Goal: Check status

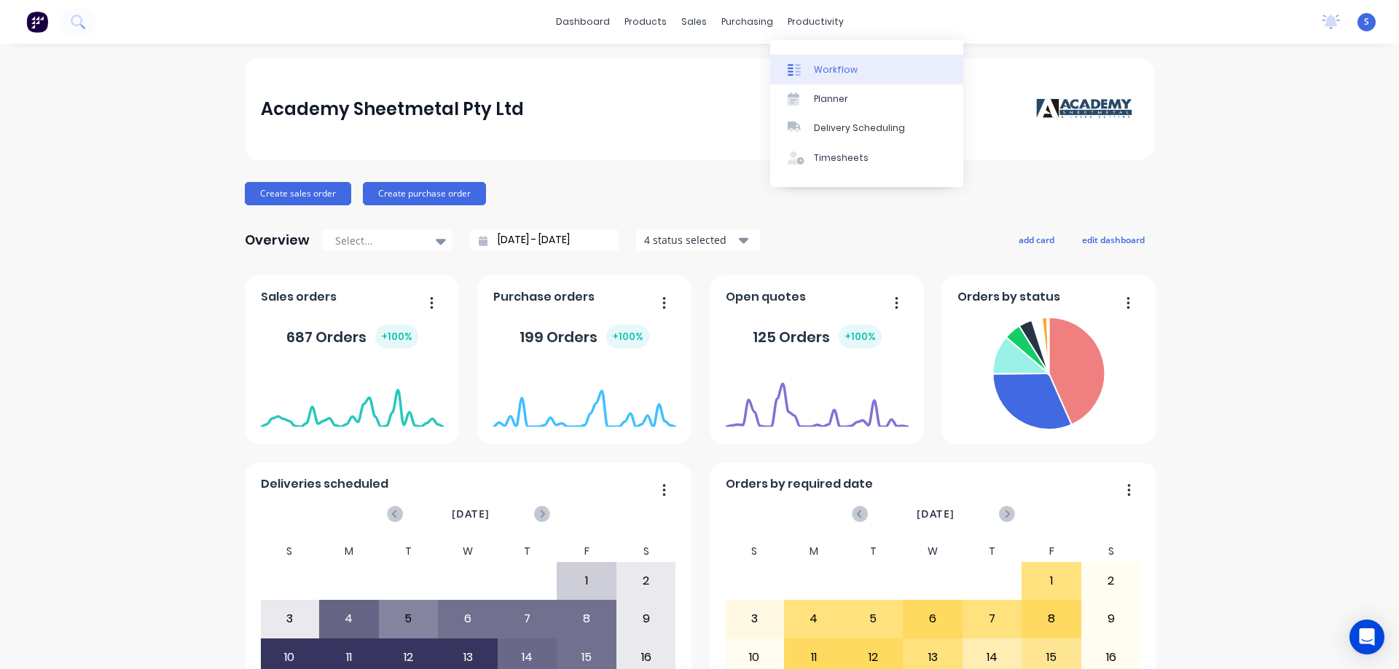
click at [846, 71] on div "Workflow" at bounding box center [836, 69] width 44 height 13
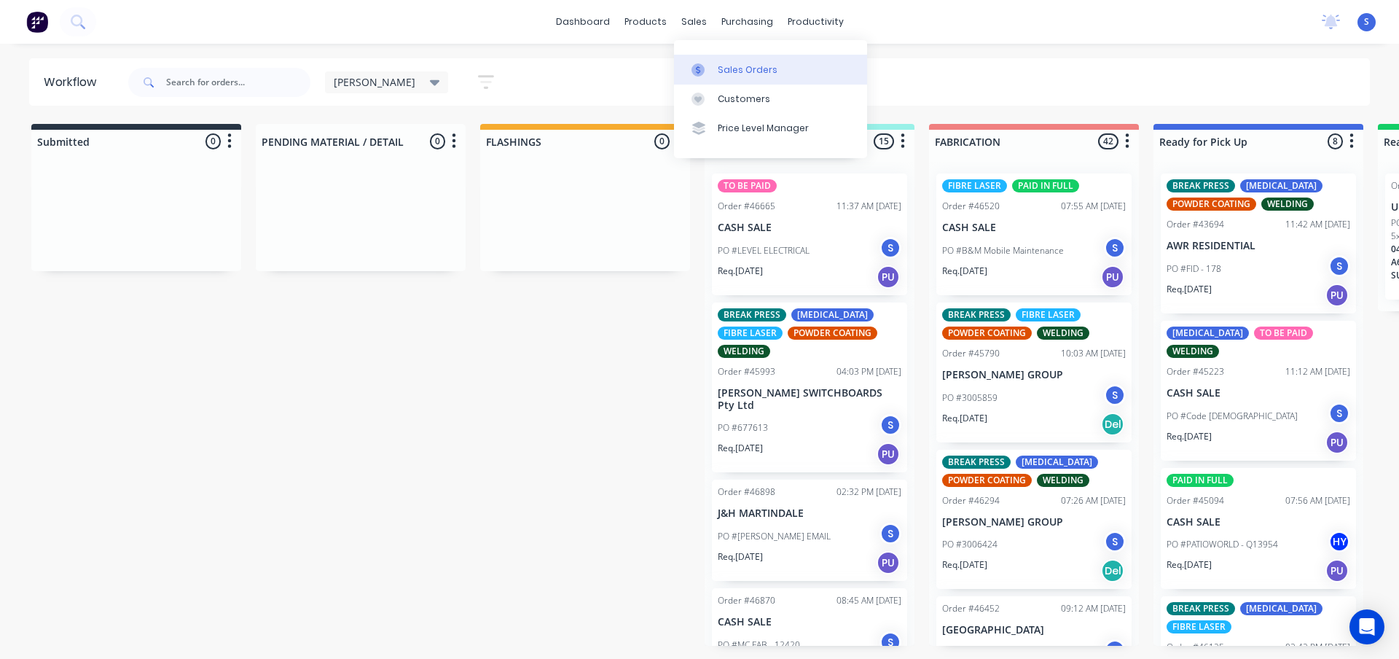
click at [733, 71] on div "Sales Orders" at bounding box center [748, 69] width 60 height 13
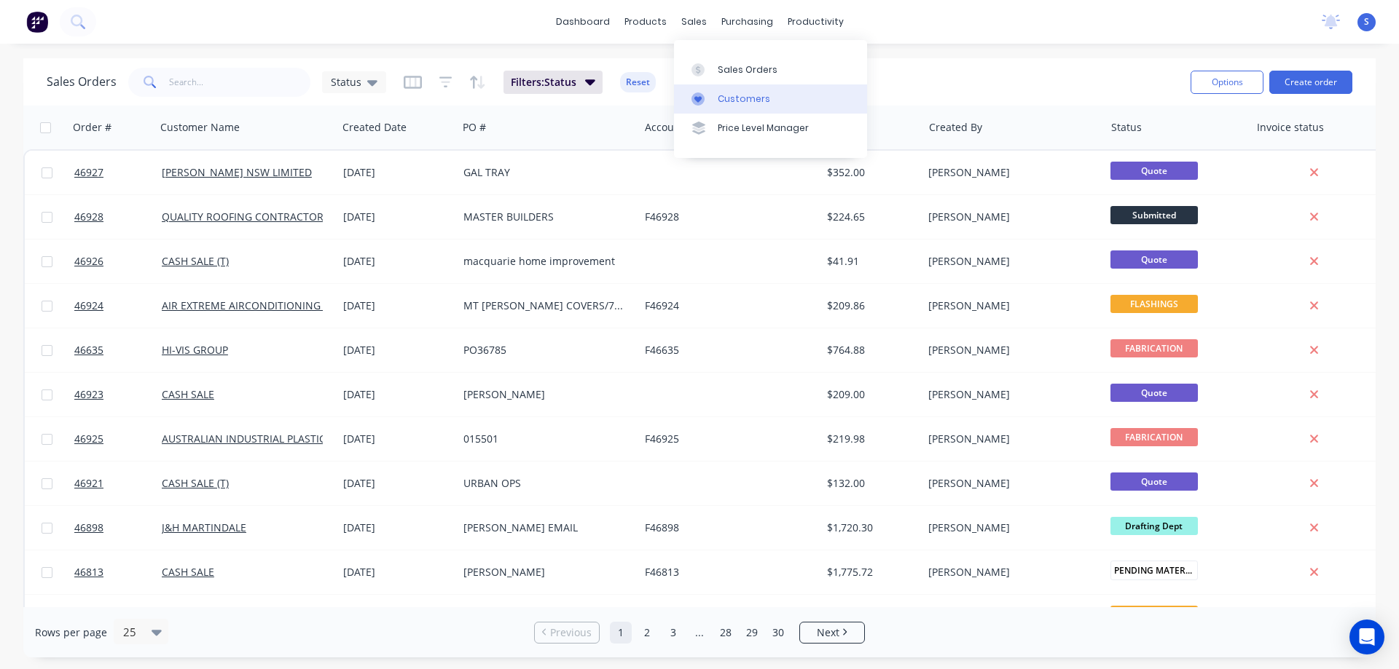
click at [734, 95] on div "Customers" at bounding box center [744, 99] width 52 height 13
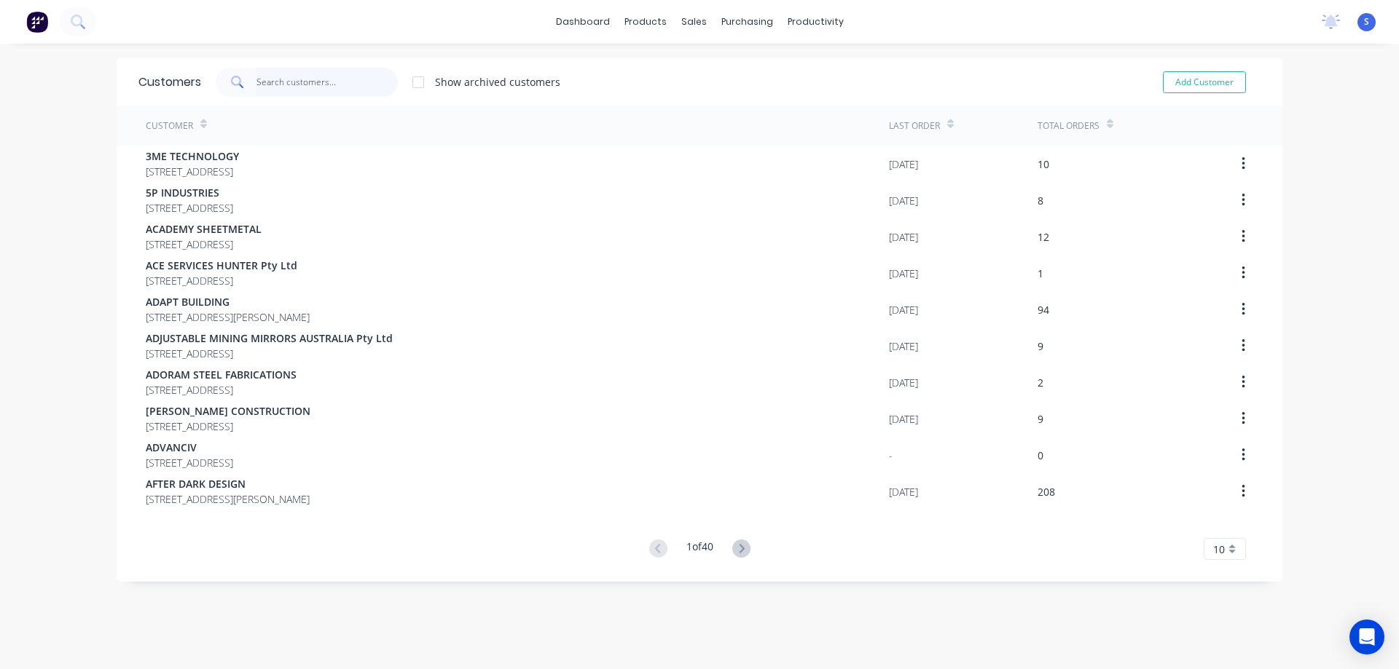
click at [286, 86] on input "text" at bounding box center [327, 82] width 142 height 29
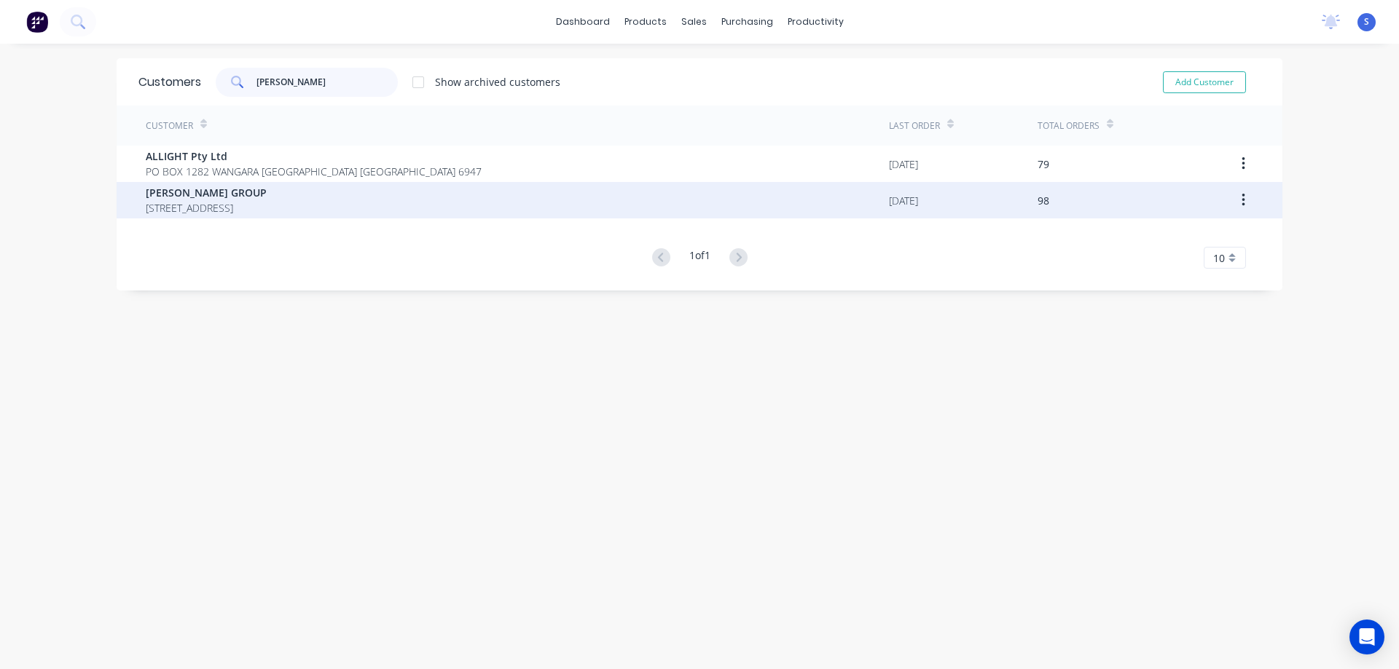
type input "[PERSON_NAME]"
click at [221, 197] on span "[PERSON_NAME] GROUP" at bounding box center [206, 192] width 121 height 15
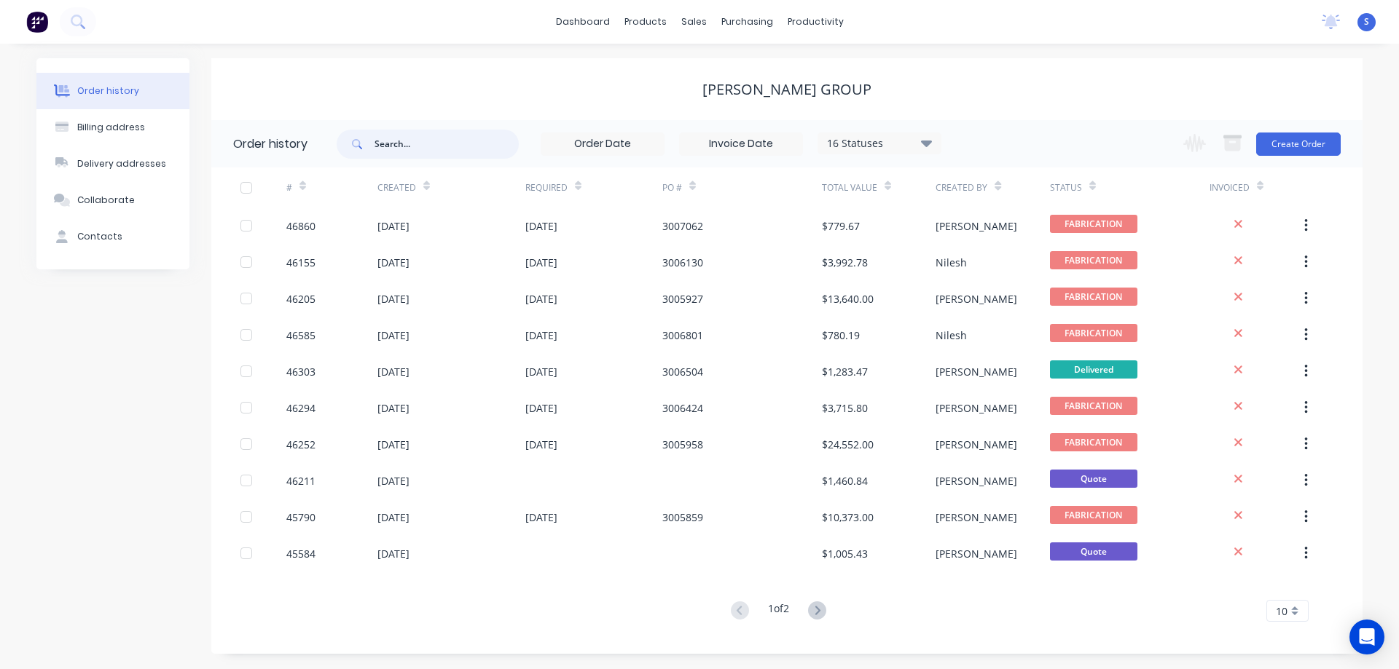
paste input "3004413"
type input "3004413"
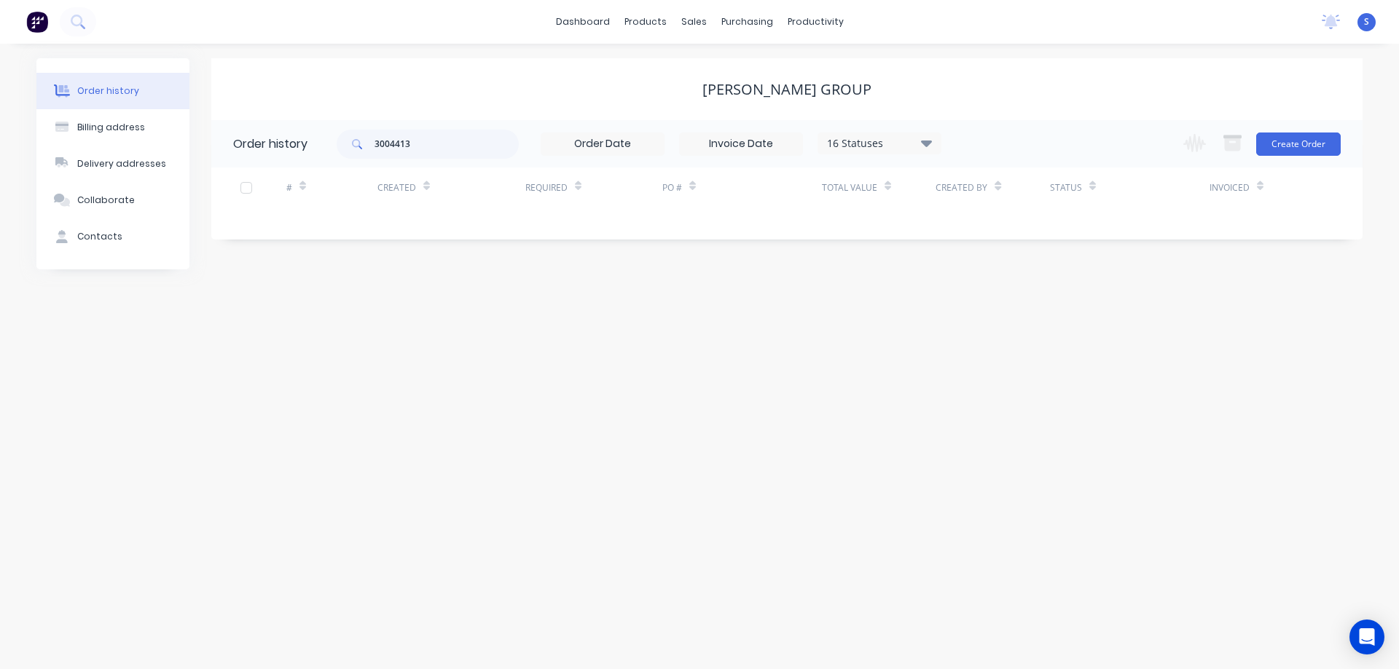
click at [922, 157] on div "3004413 16 Statuses Invoice Status Invoiced Not Invoiced Partial Order Status A…" at bounding box center [639, 143] width 605 height 47
click at [921, 147] on div "16 Statuses" at bounding box center [879, 143] width 122 height 16
click at [999, 340] on label at bounding box center [999, 340] width 0 height 0
click at [999, 348] on input "checkbox" at bounding box center [1005, 347] width 12 height 14
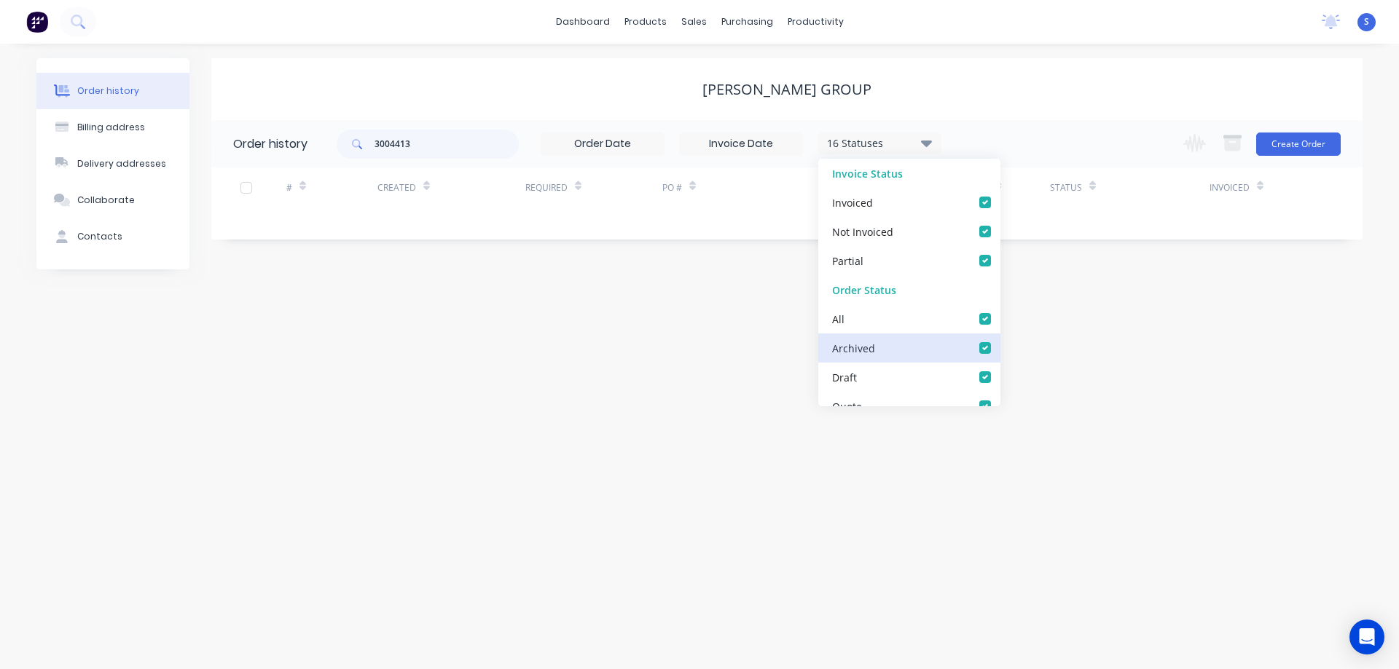
checkbox input "true"
click at [992, 59] on div "[PERSON_NAME] GROUP" at bounding box center [786, 89] width 1151 height 62
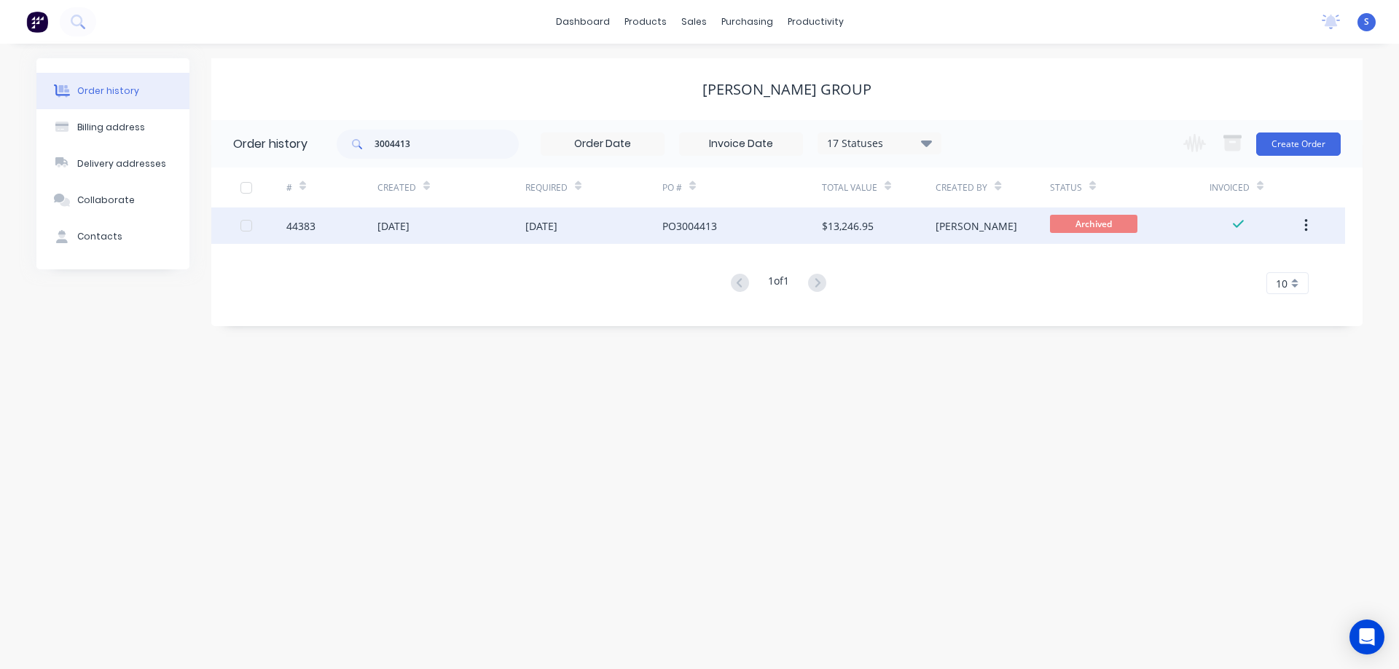
click at [711, 224] on div "PO3004413" at bounding box center [689, 226] width 55 height 15
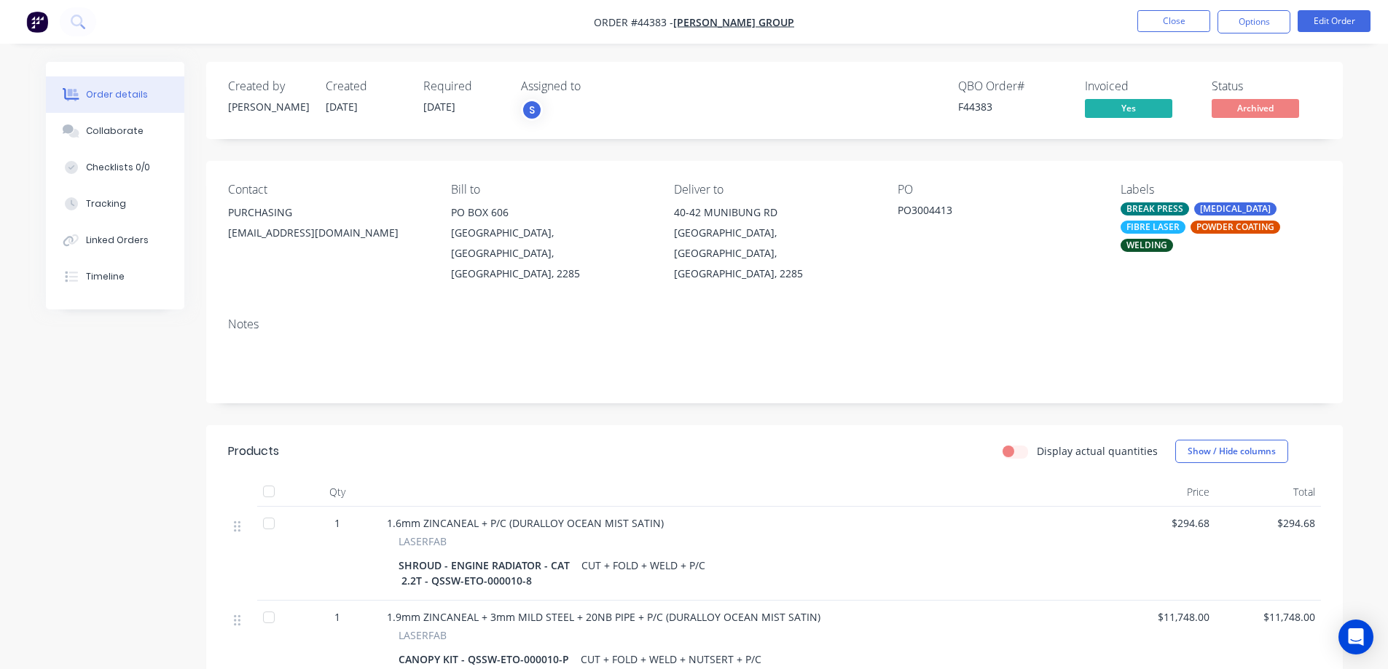
click at [673, 21] on span "Order #44383 -" at bounding box center [633, 22] width 79 height 14
copy span "44383"
